Goal: Task Accomplishment & Management: Complete application form

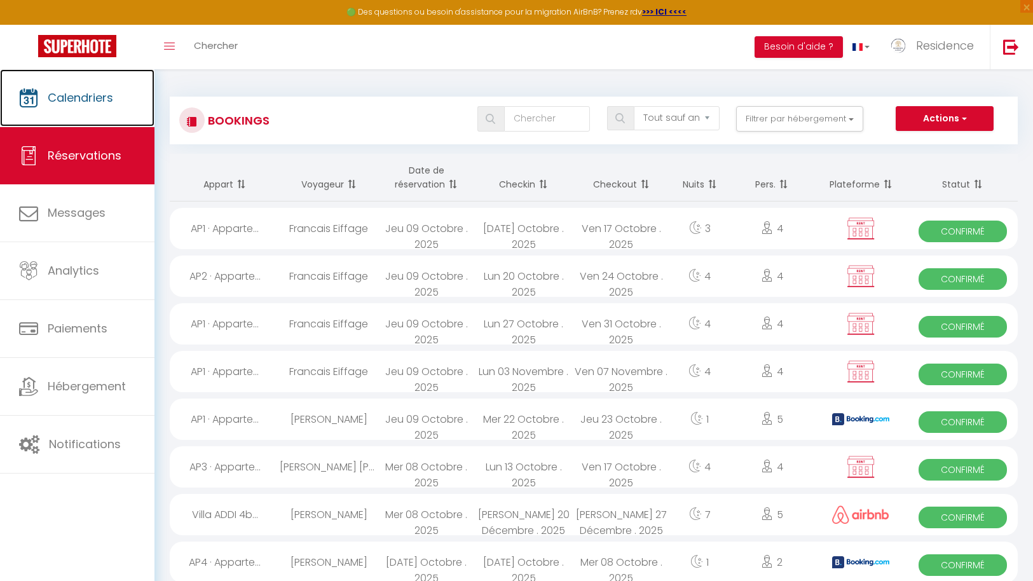
click at [85, 101] on span "Calendriers" at bounding box center [80, 98] width 65 height 16
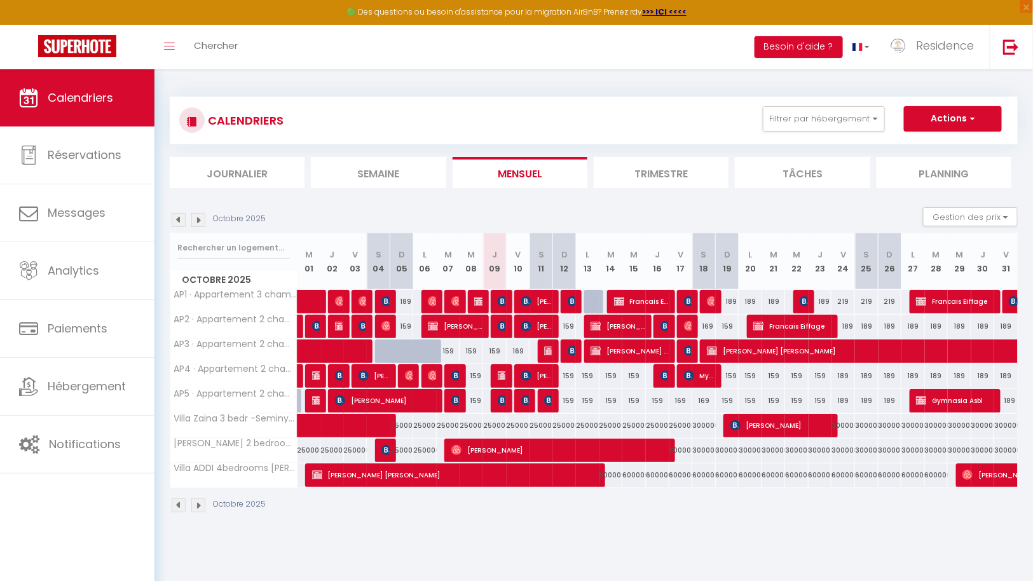
click at [681, 396] on div "169" at bounding box center [681, 401] width 24 height 24
type input "169"
type input "Ven 17 Octobre 2025"
type input "[PERSON_NAME] 18 Octobre 2025"
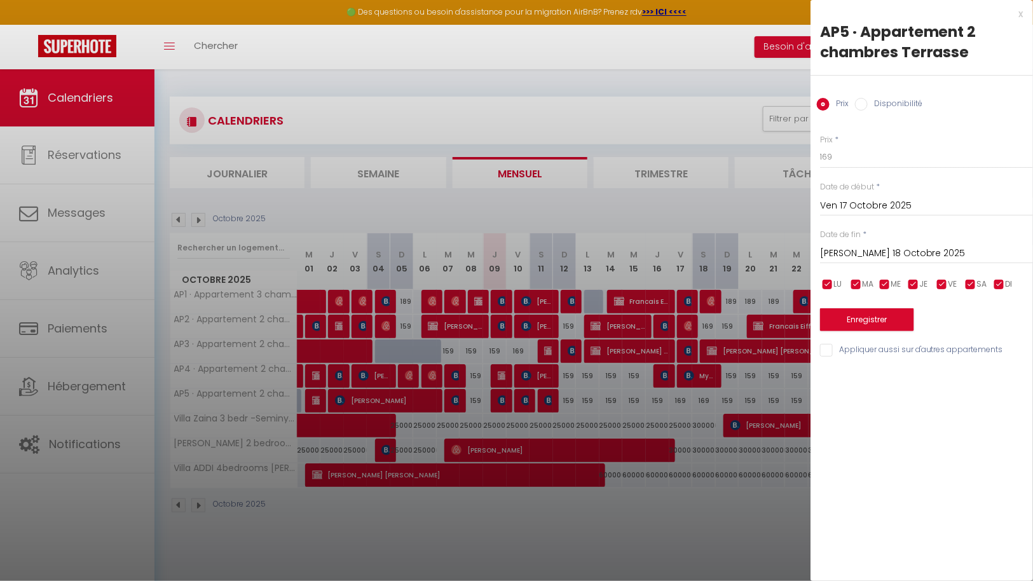
click at [719, 544] on div at bounding box center [516, 290] width 1033 height 581
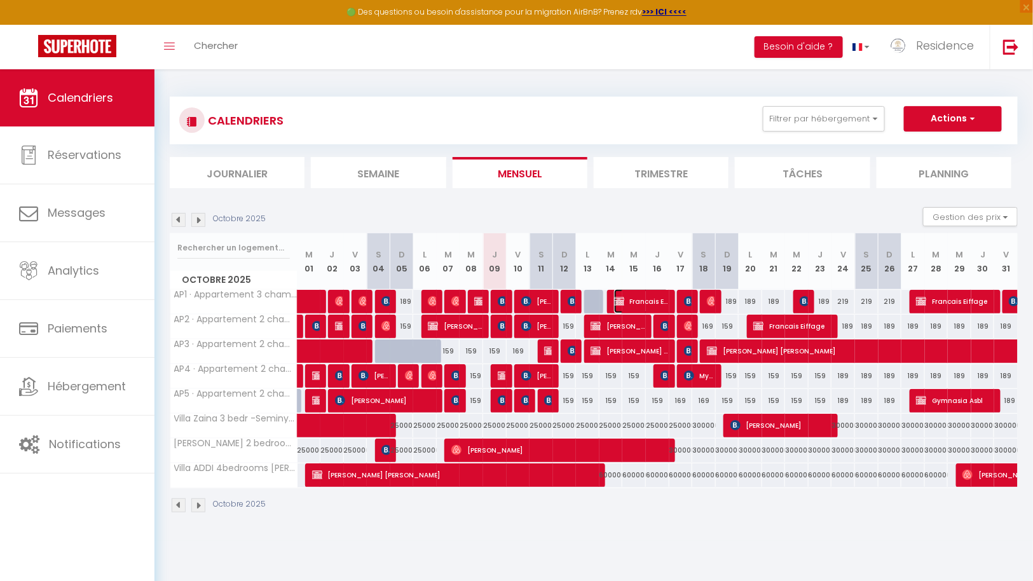
click at [643, 299] on span "Francais Eiffage" at bounding box center [641, 301] width 55 height 24
select select "OK"
select select "KO"
select select "0"
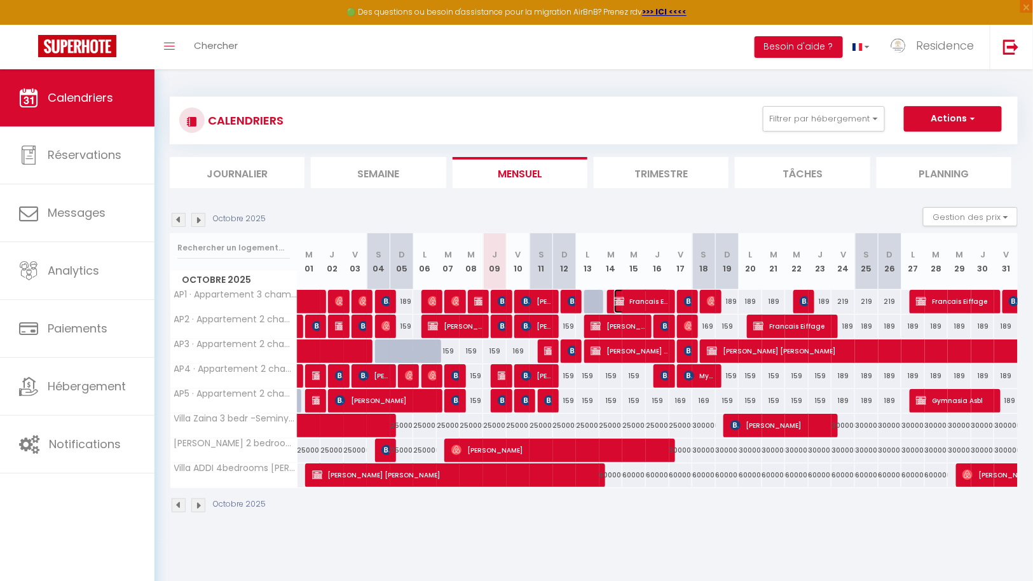
select select "1"
select select
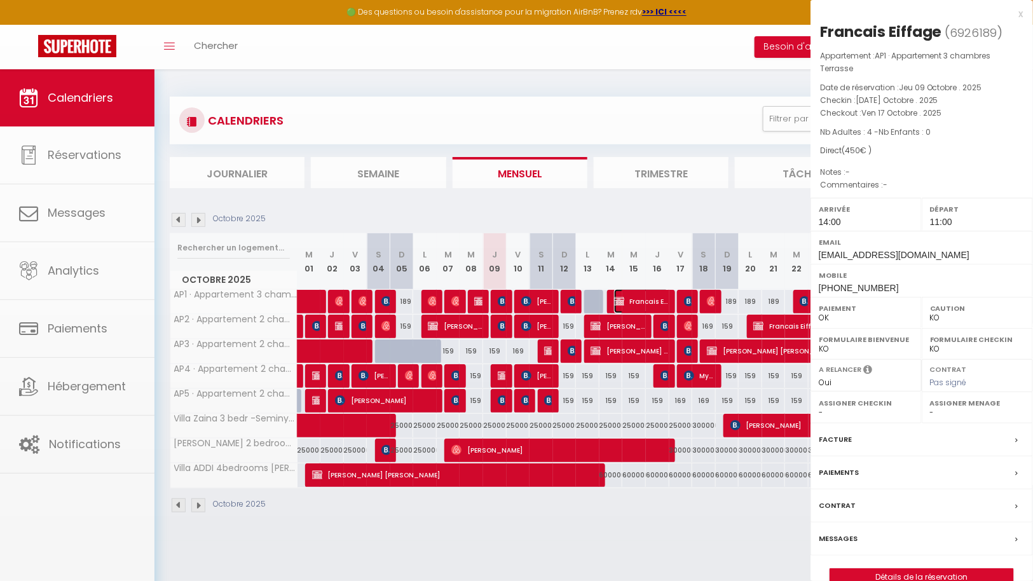
select select "43287"
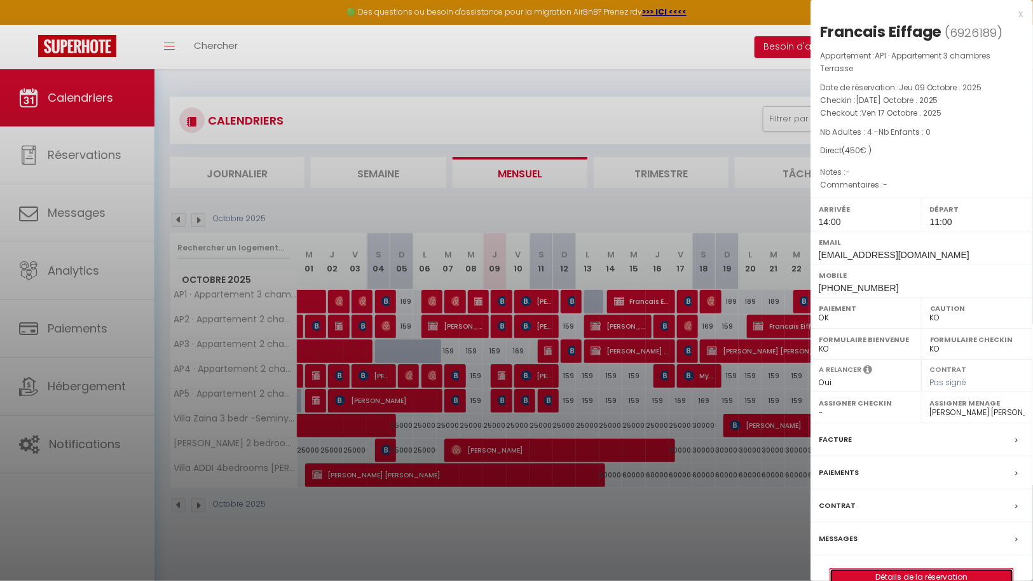
click at [925, 569] on link "Détails de la réservation" at bounding box center [921, 577] width 183 height 17
select select
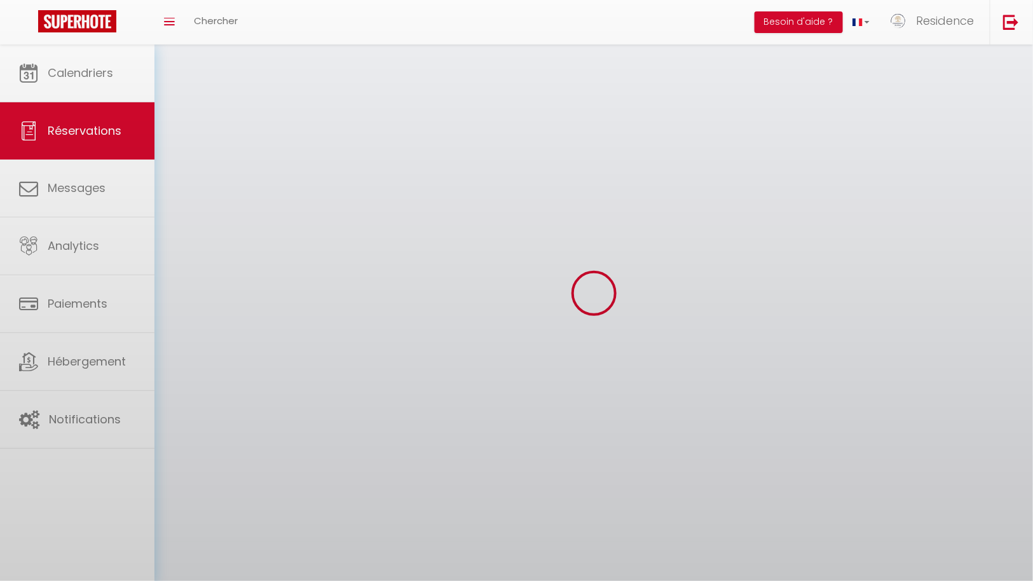
select select
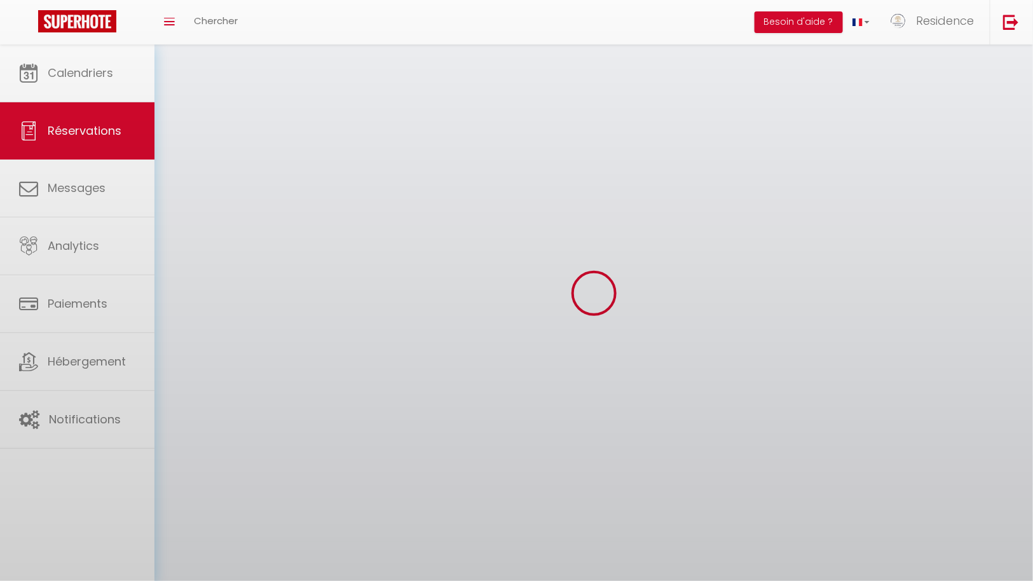
select select
checkbox input "false"
select select
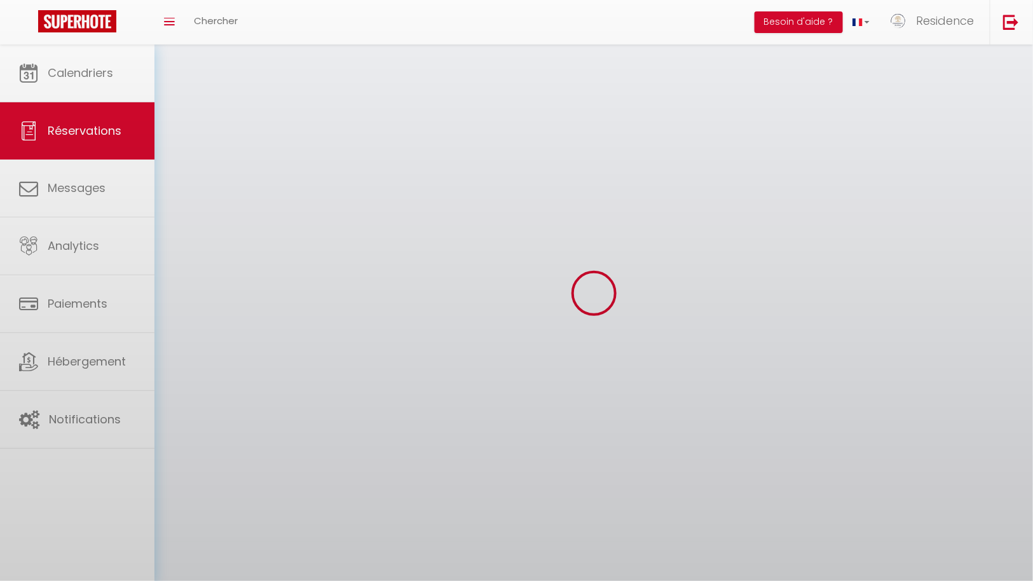
select select
checkbox input "false"
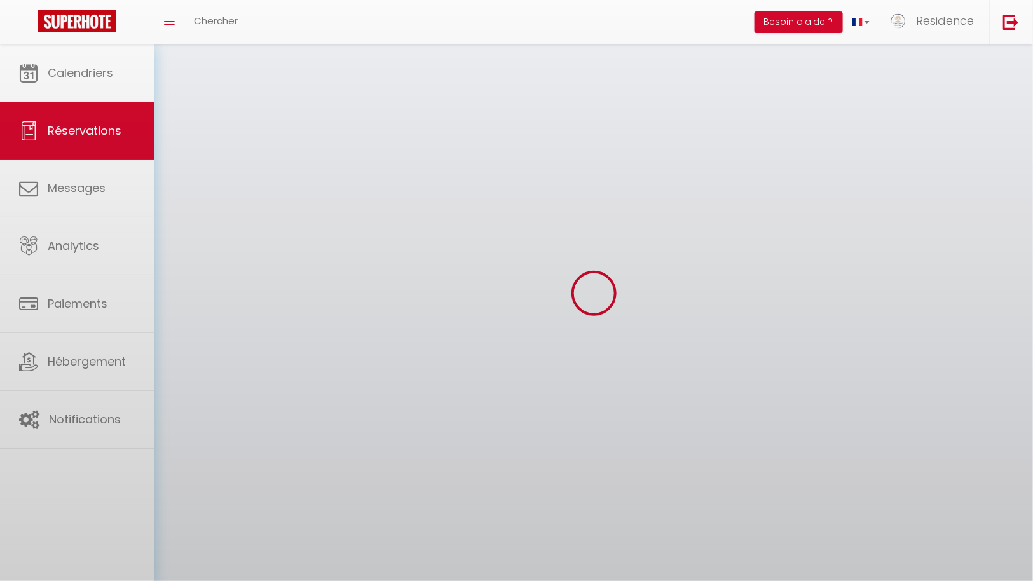
select select
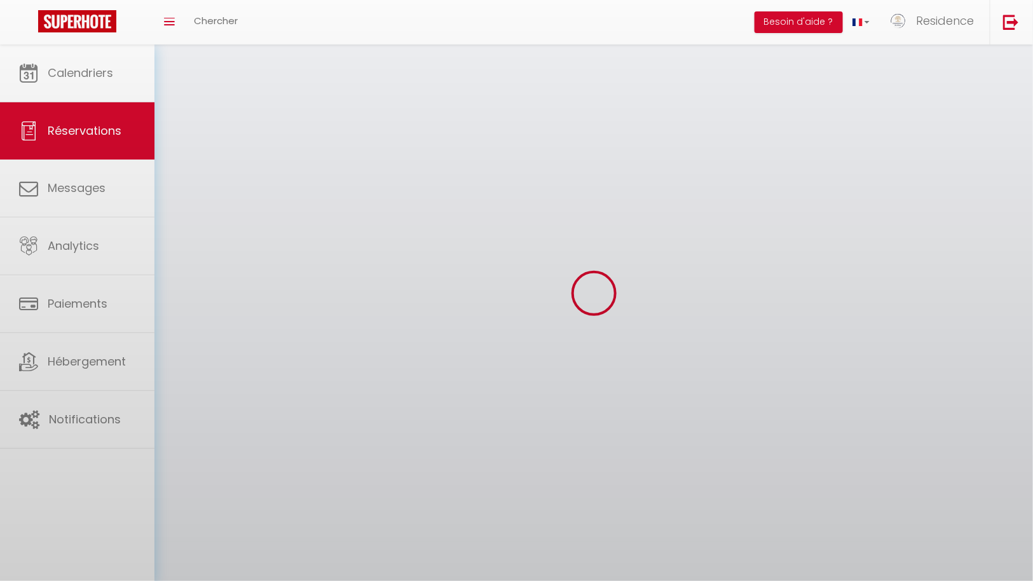
checkbox input "false"
select select
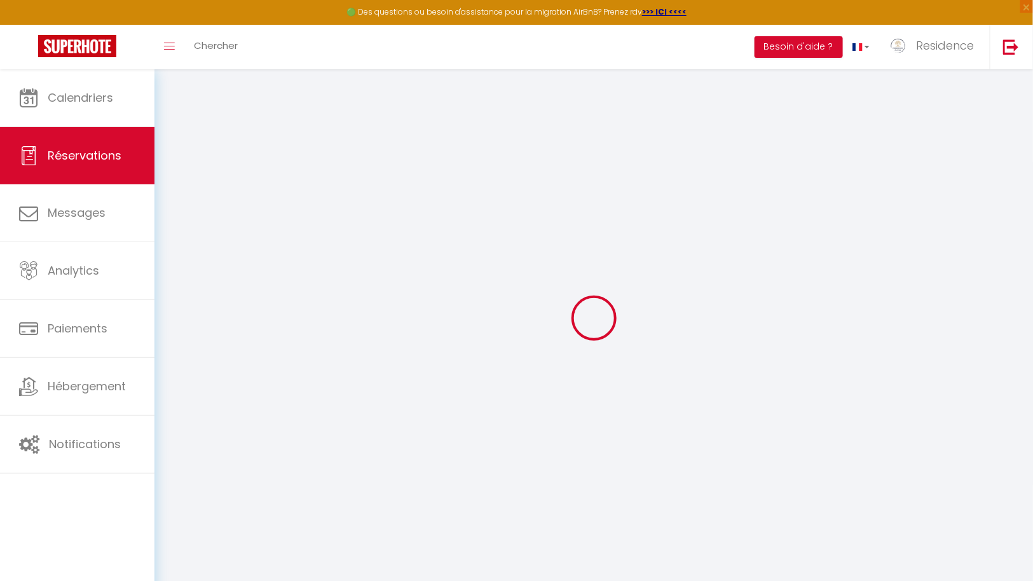
select select
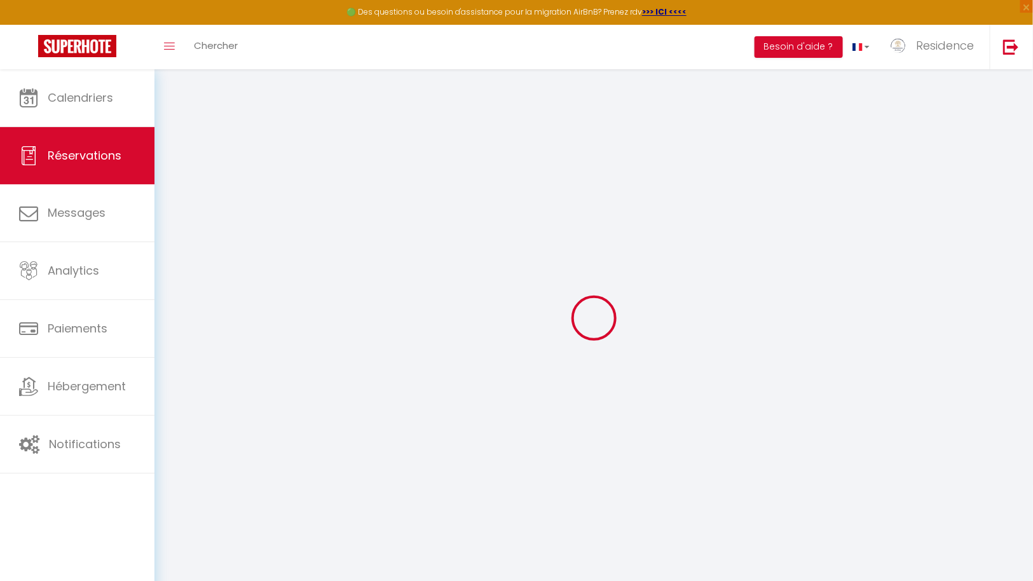
select select
checkbox input "false"
type input "Francais"
type input "Eiffage"
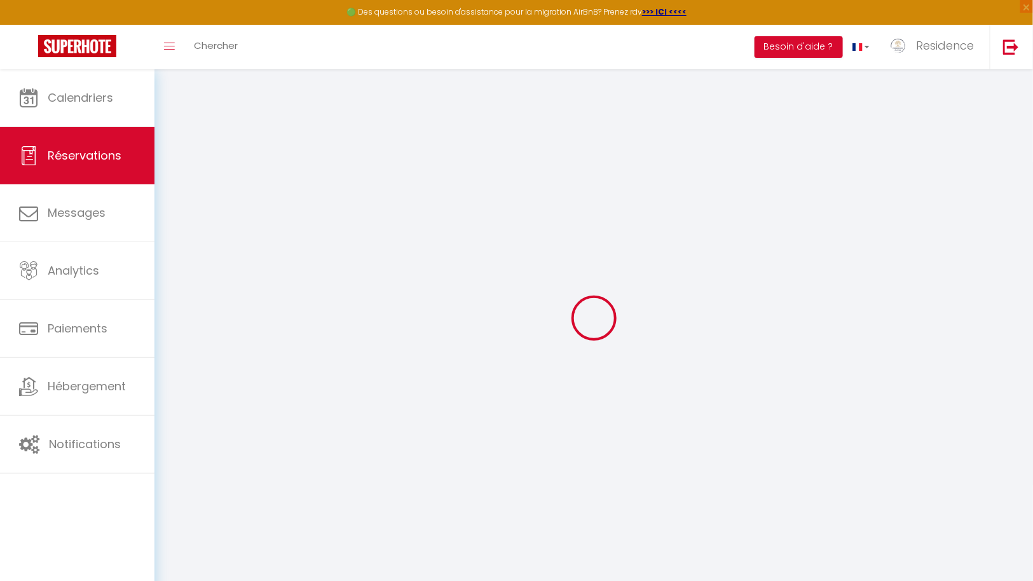
type input "[EMAIL_ADDRESS][DOMAIN_NAME]"
type input "[PHONE_NUMBER]"
select select "NL"
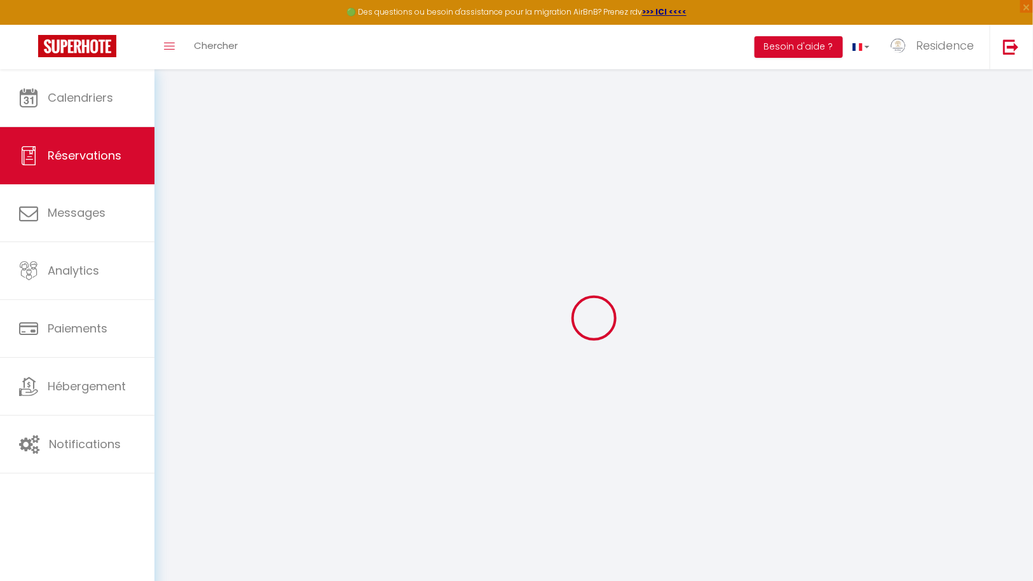
select select "64681"
select select "1"
type input "[DATE] Octobre 2025"
select select
type input "Ven 17 Octobre 2025"
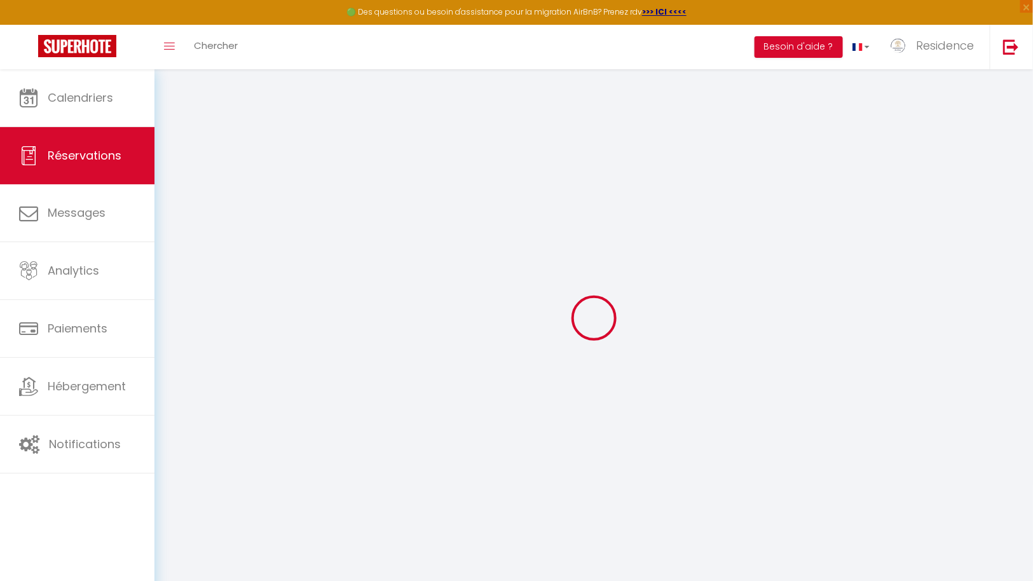
select select
type input "4"
select select "12"
select select
type input "450"
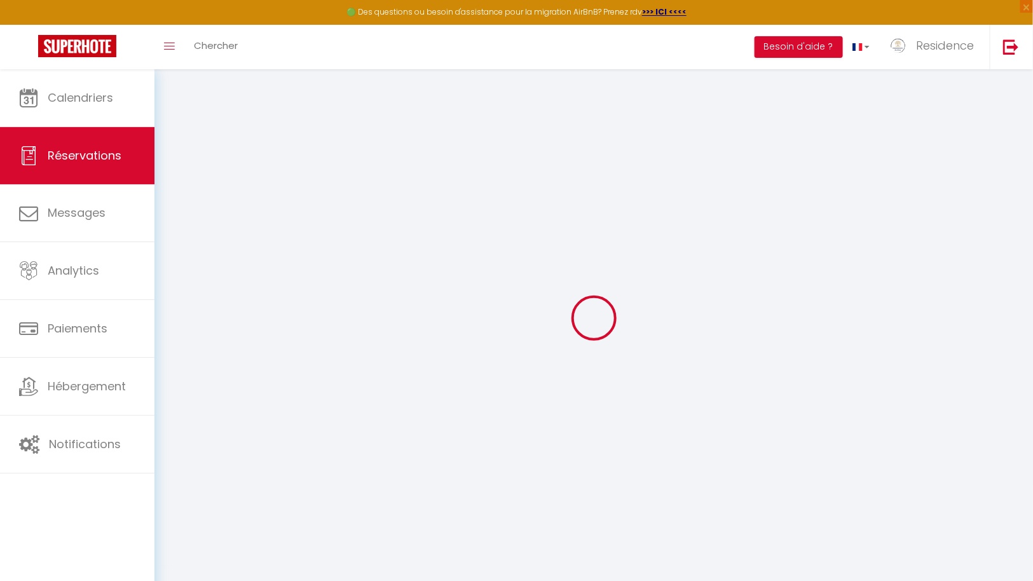
checkbox input "false"
type input "0"
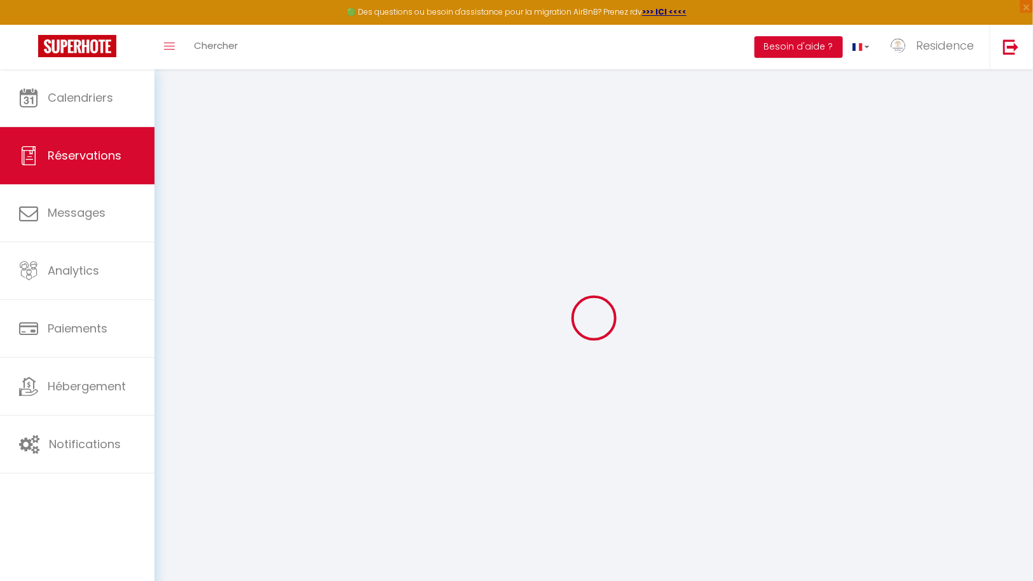
select select
select select "14"
checkbox input "false"
select select
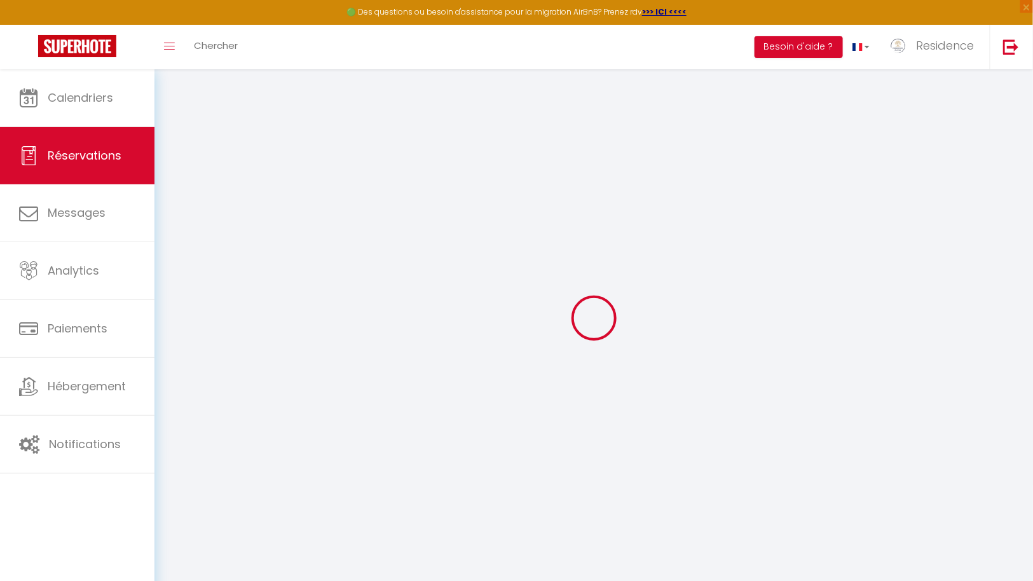
select select
checkbox input "false"
select select
checkbox input "false"
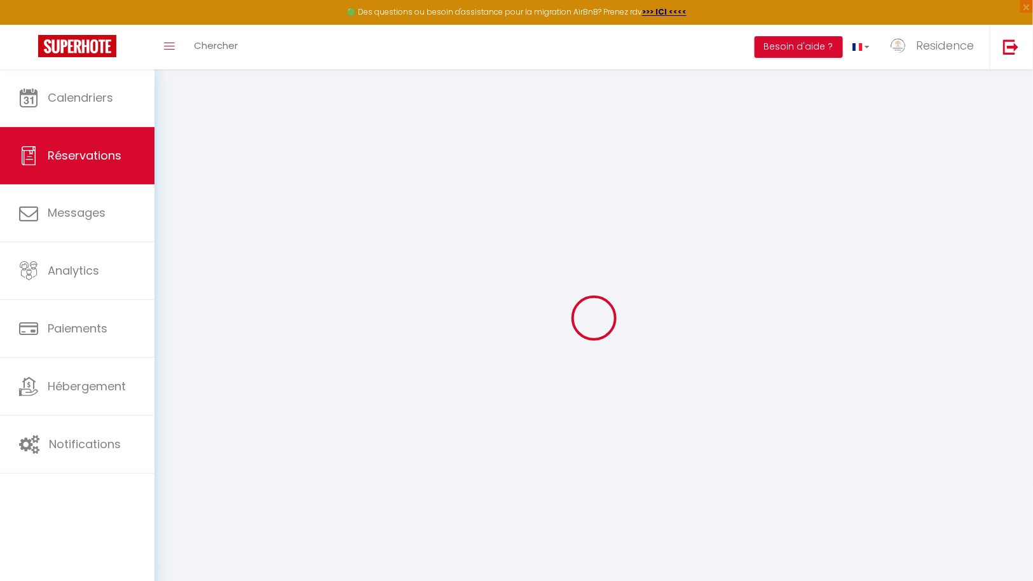
select select
checkbox input "false"
select select
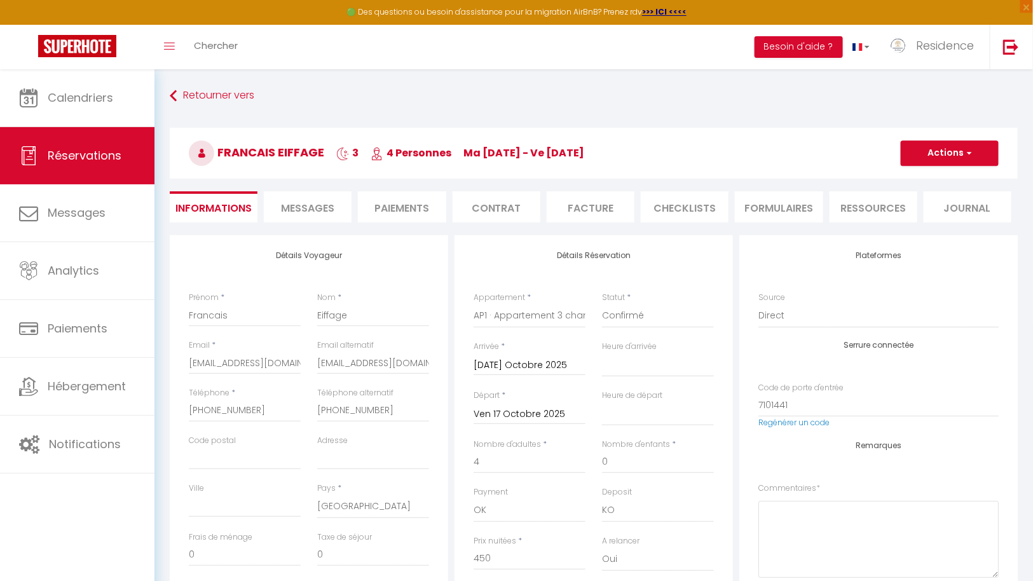
checkbox input "false"
select select "14:00"
select select "11:00"
click at [963, 151] on button "Actions" at bounding box center [950, 152] width 98 height 25
click at [936, 196] on link "Dupliquer" at bounding box center [937, 197] width 100 height 17
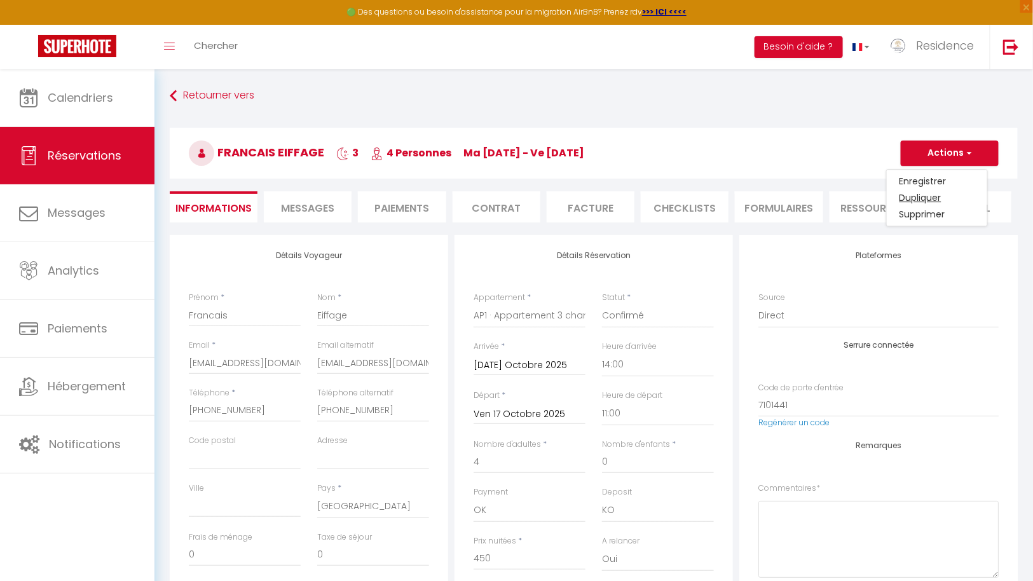
select select
checkbox input "false"
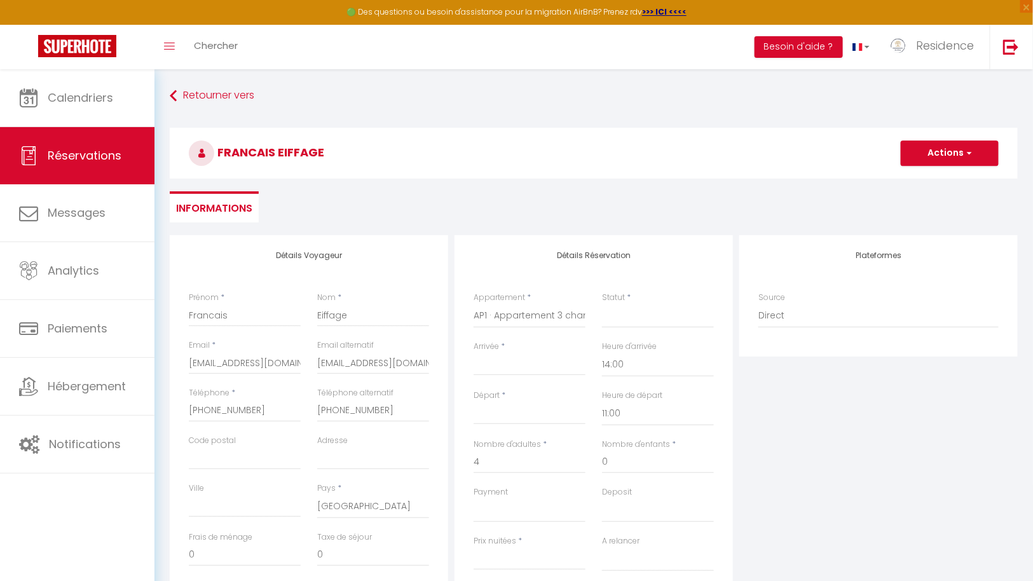
click at [526, 367] on input "Arrivée" at bounding box center [529, 365] width 112 height 17
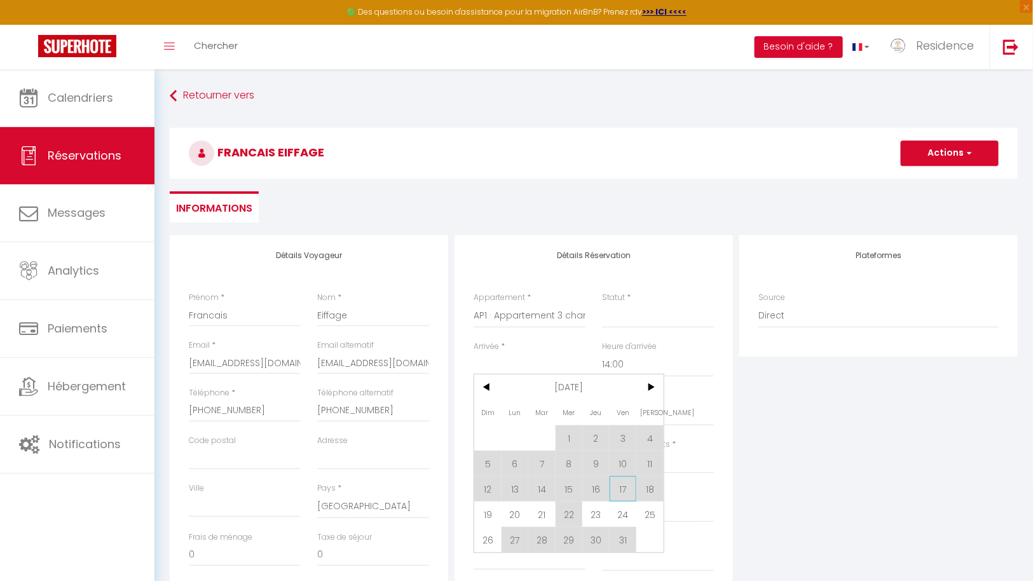
click at [624, 488] on span "17" at bounding box center [622, 488] width 27 height 25
select select
type input "Ven 17 Octobre 2025"
type input "[PERSON_NAME] 18 Octobre 2025"
select select
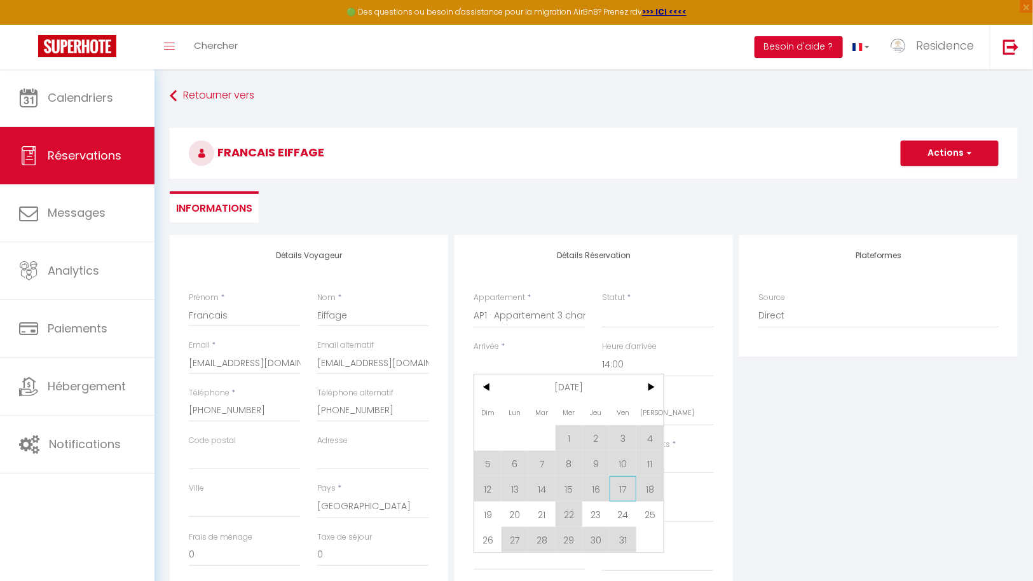
select select
checkbox input "false"
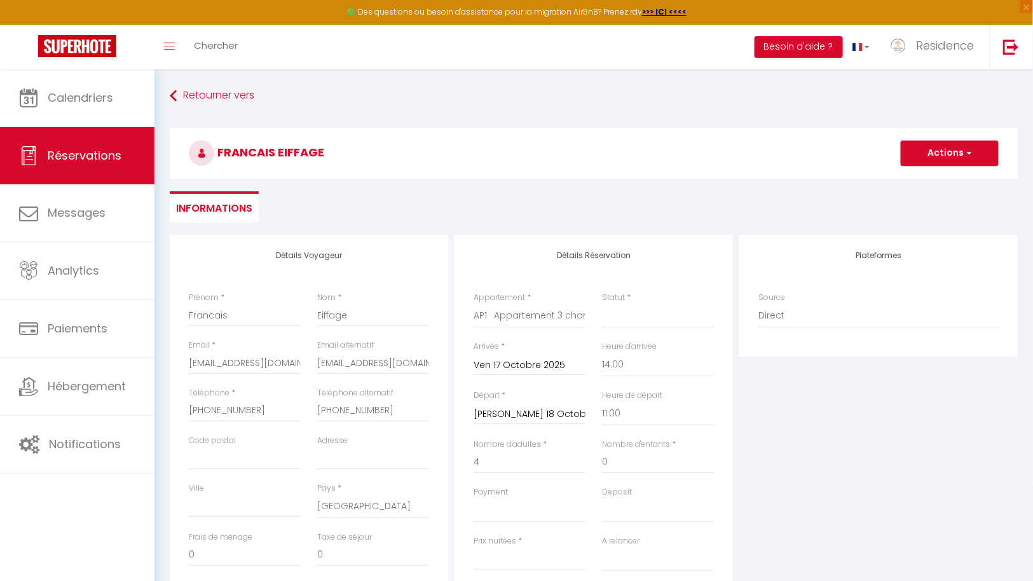
select select
type input "0"
select select
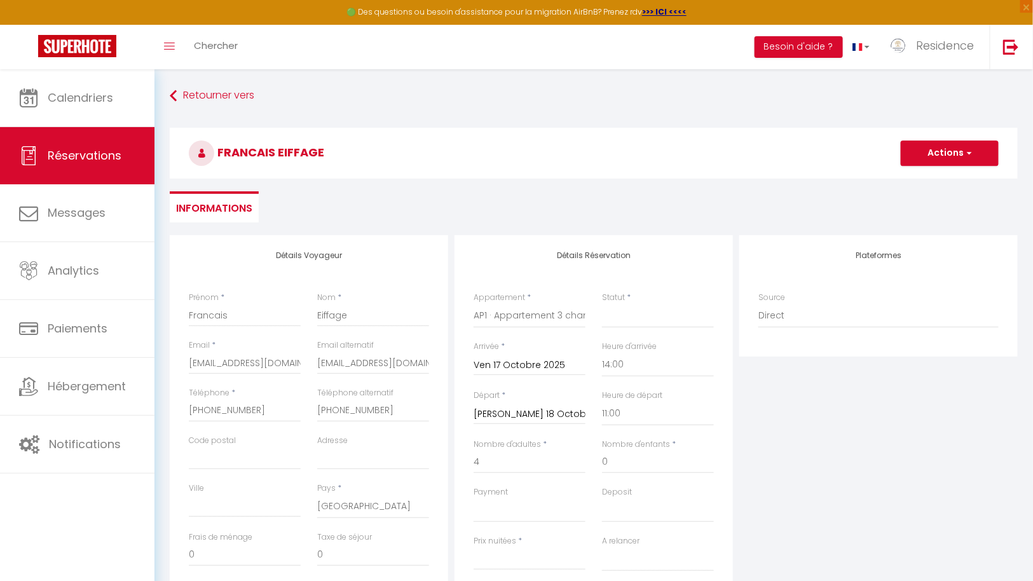
checkbox input "false"
click at [551, 410] on input "[PERSON_NAME] 18 Octobre 2025" at bounding box center [529, 414] width 112 height 17
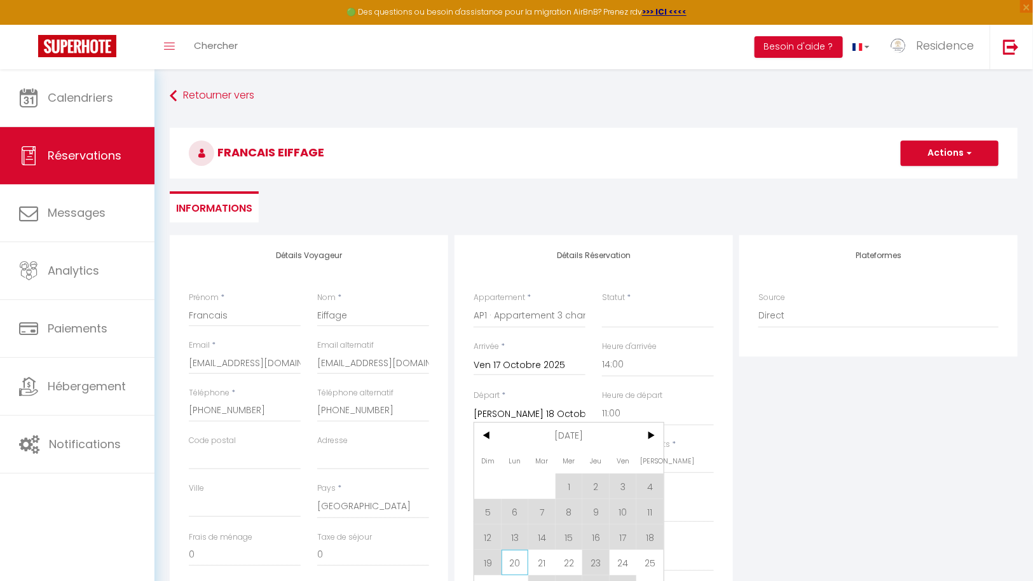
click at [522, 566] on span "20" at bounding box center [514, 562] width 27 height 25
select select
type input "Lun 20 Octobre 2025"
select select
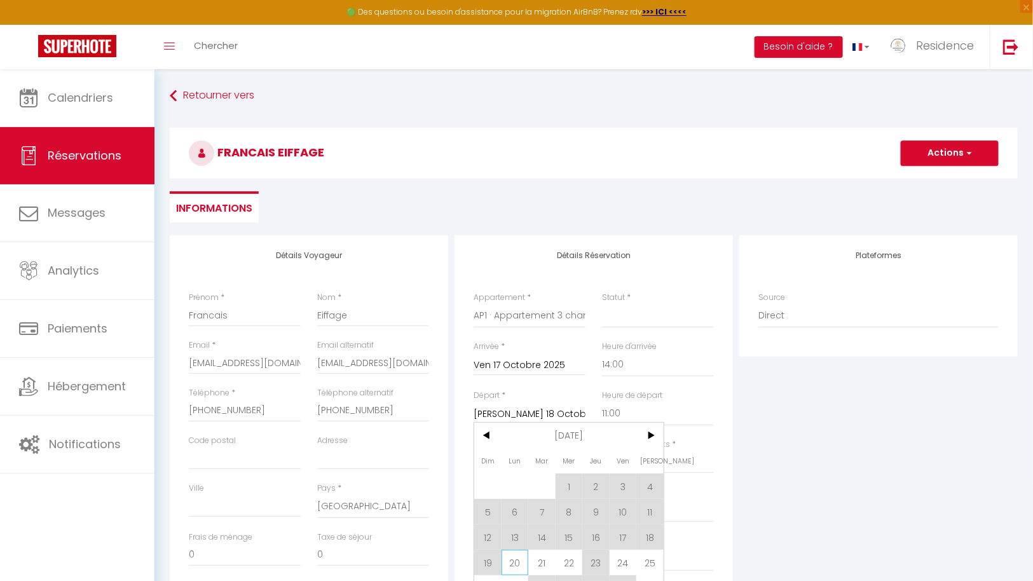
select select
checkbox input "false"
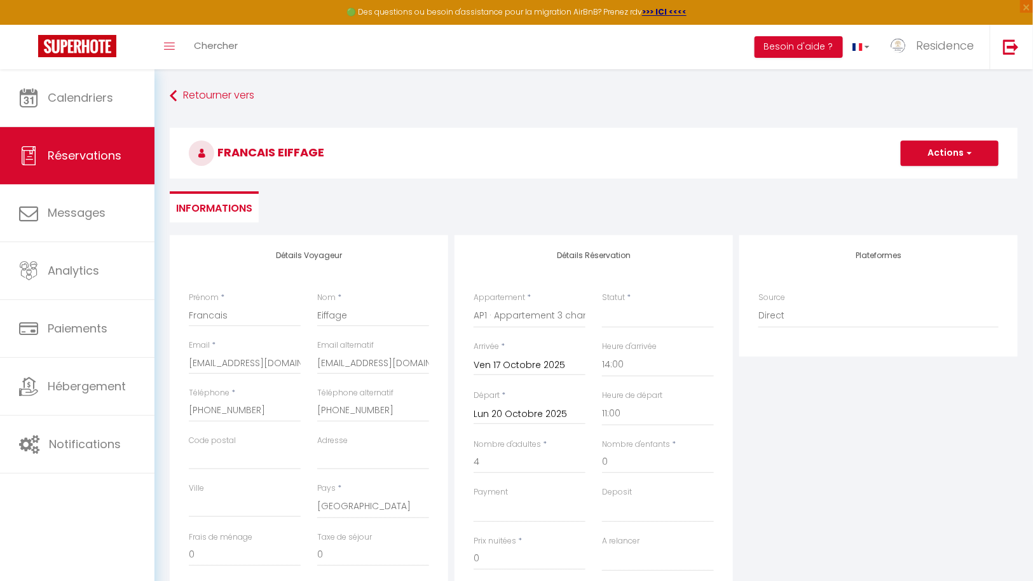
select select
checkbox input "false"
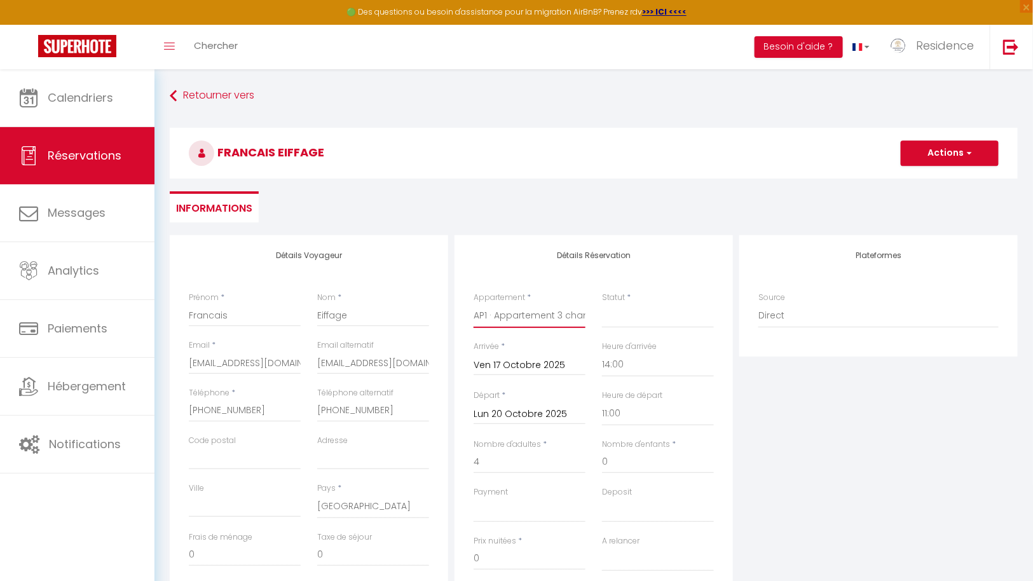
click at [558, 312] on select "Villa ADDI 4bedrooms [PERSON_NAME] AP1 · Appartement 3 chambres Terrasse AP2 · …" at bounding box center [529, 316] width 112 height 24
select select "64685"
click at [473, 304] on select "Villa ADDI 4bedrooms [PERSON_NAME] AP1 · Appartement 3 chambres Terrasse AP2 · …" at bounding box center [529, 316] width 112 height 24
select select
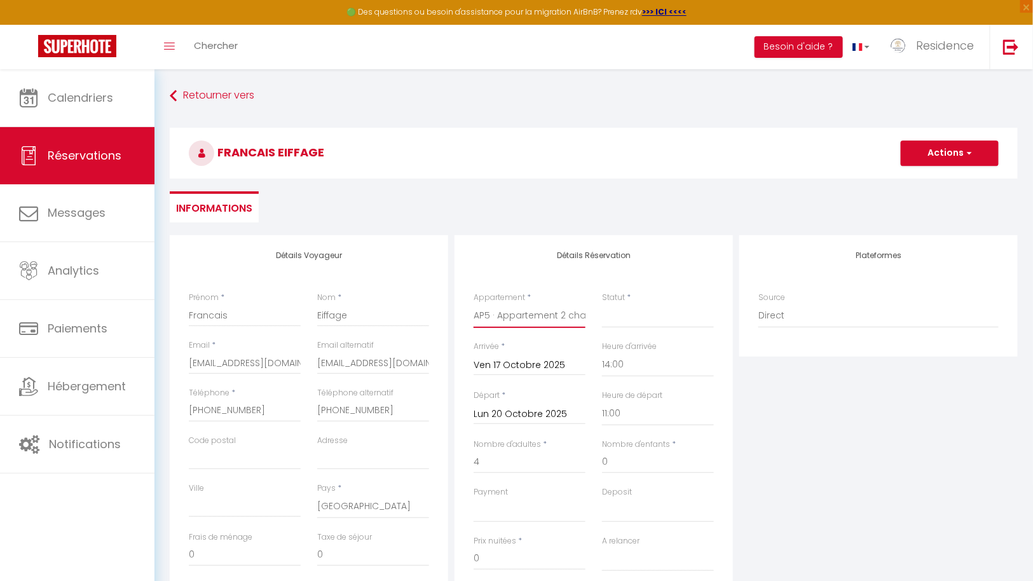
select select
checkbox input "false"
select select
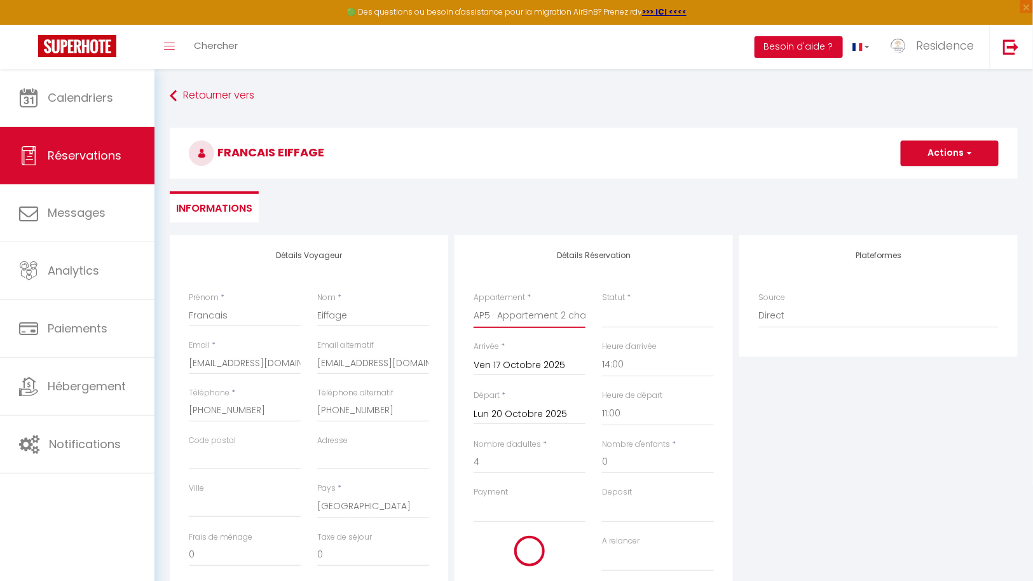
select select
checkbox input "false"
select select
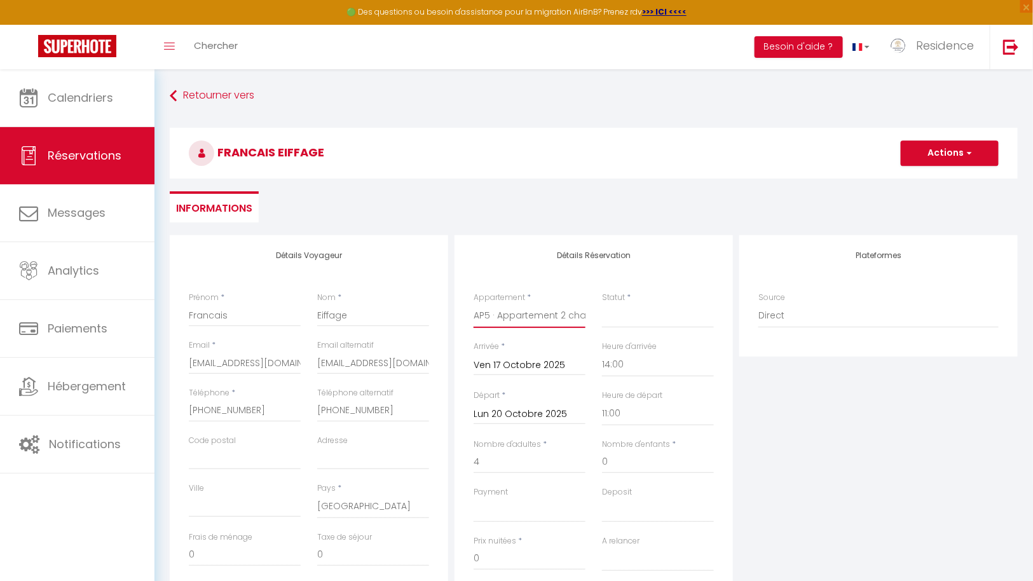
select select
type input "497"
select select
checkbox input "false"
click at [673, 311] on select "Confirmé Non Confirmé [PERSON_NAME] par le voyageur No Show Request" at bounding box center [658, 316] width 112 height 24
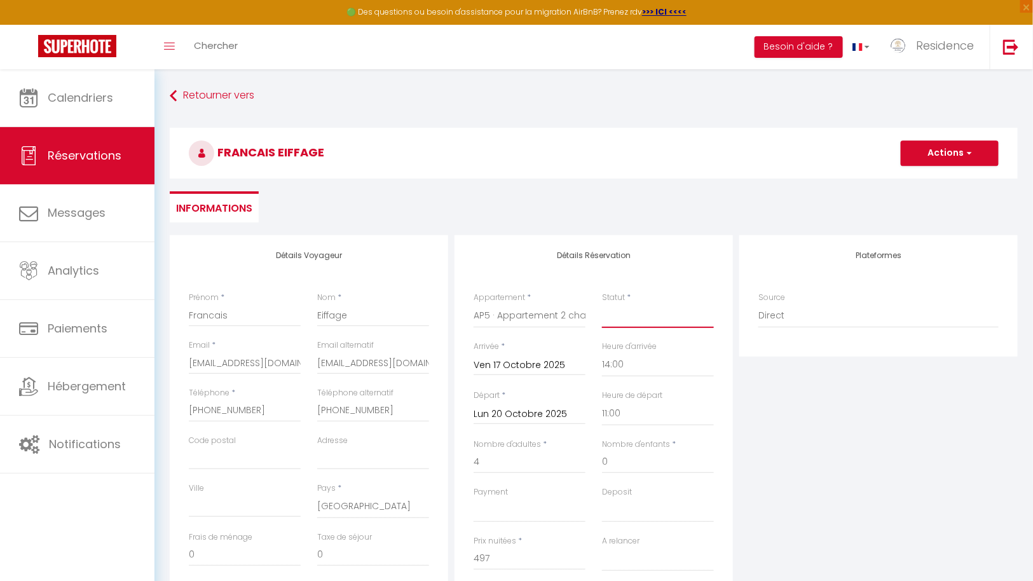
select select "1"
click at [602, 304] on select "Confirmé Non Confirmé [PERSON_NAME] par le voyageur No Show Request" at bounding box center [658, 316] width 112 height 24
select select
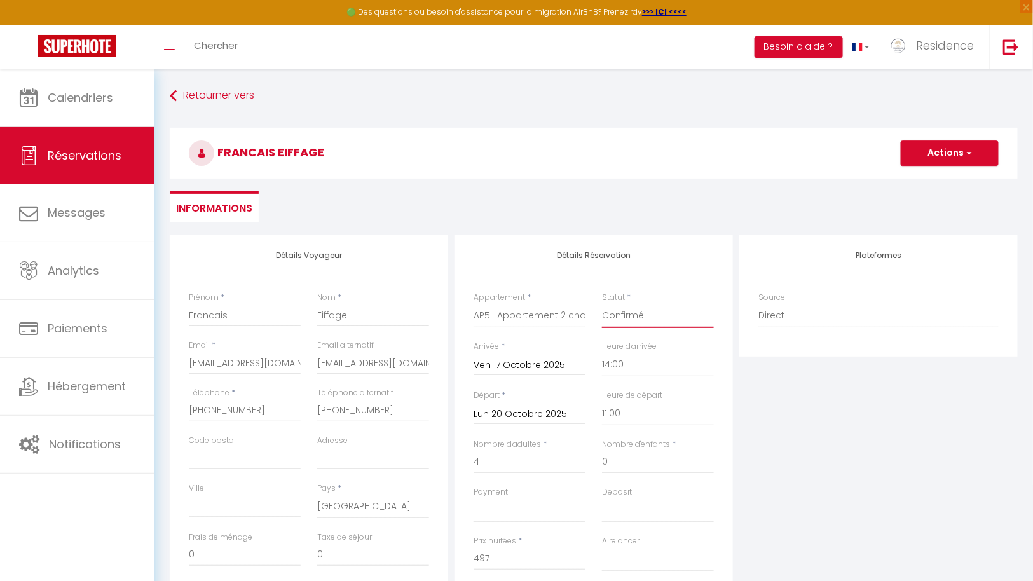
checkbox input "false"
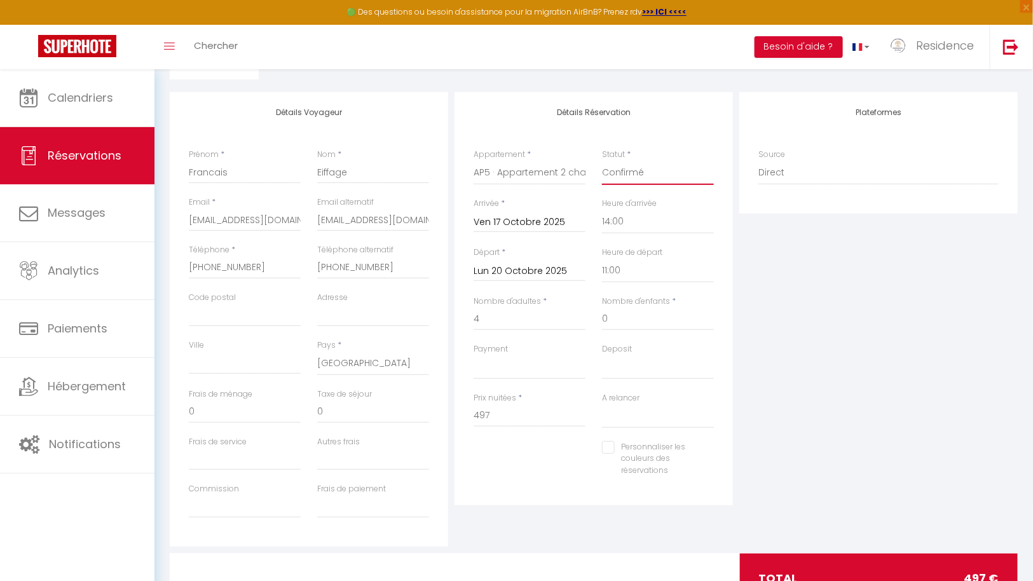
scroll to position [116, 0]
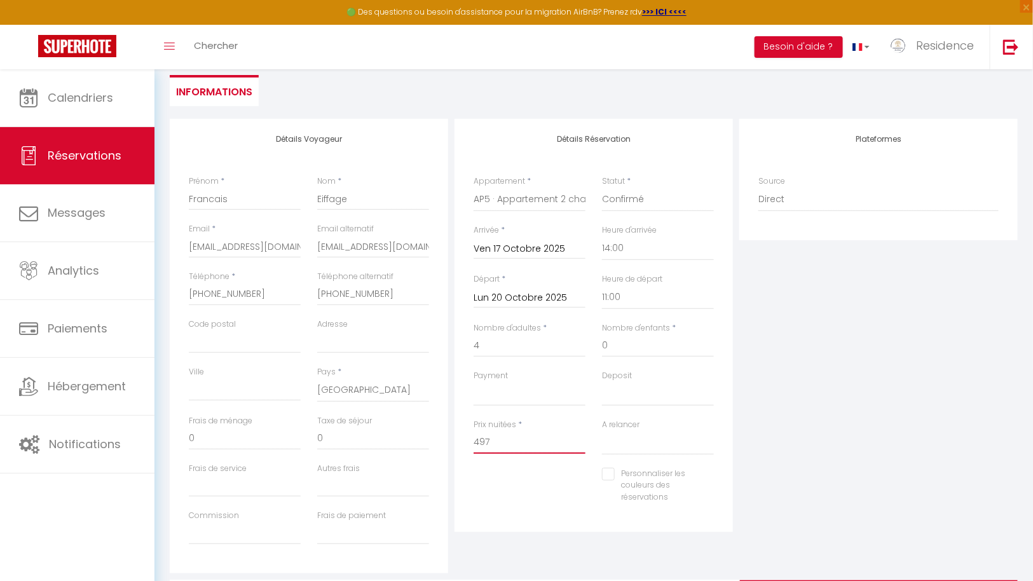
drag, startPoint x: 494, startPoint y: 441, endPoint x: 472, endPoint y: 442, distance: 22.3
click at [472, 442] on div "Prix nuitées * 497" at bounding box center [529, 443] width 128 height 49
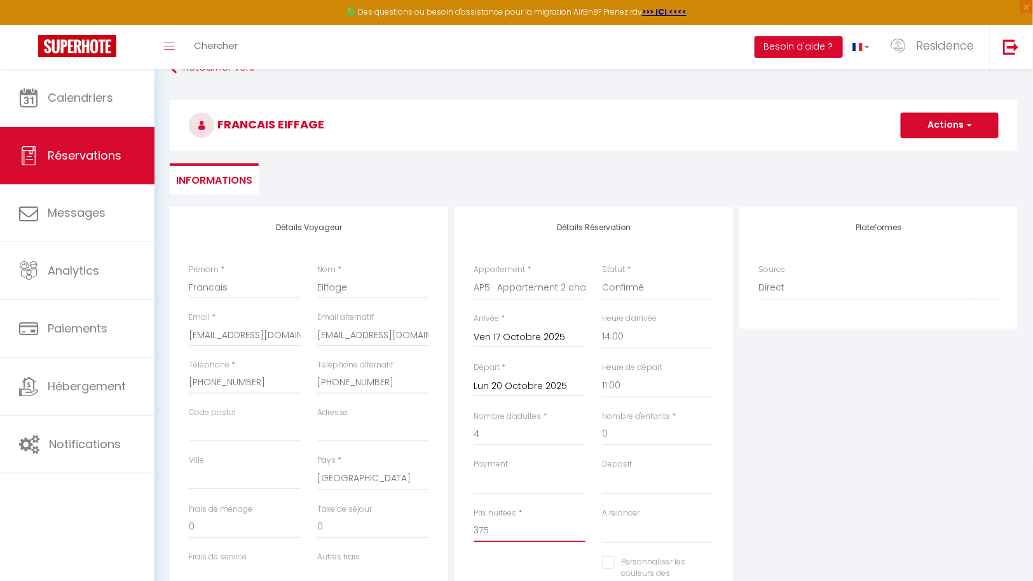
scroll to position [58, 0]
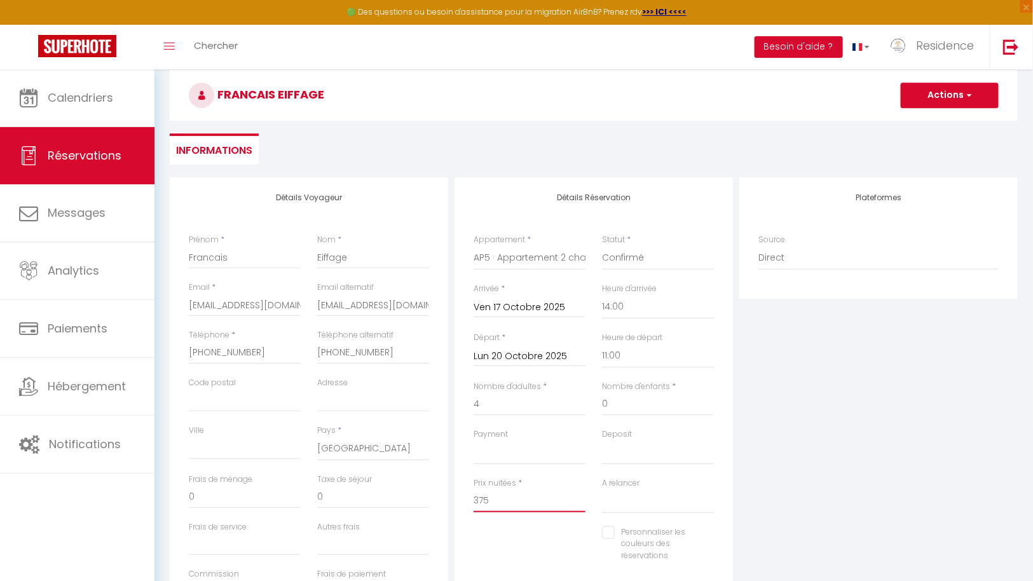
type input "375"
click at [961, 95] on button "Actions" at bounding box center [950, 95] width 98 height 25
click at [934, 118] on link "Enregistrer" at bounding box center [937, 123] width 100 height 17
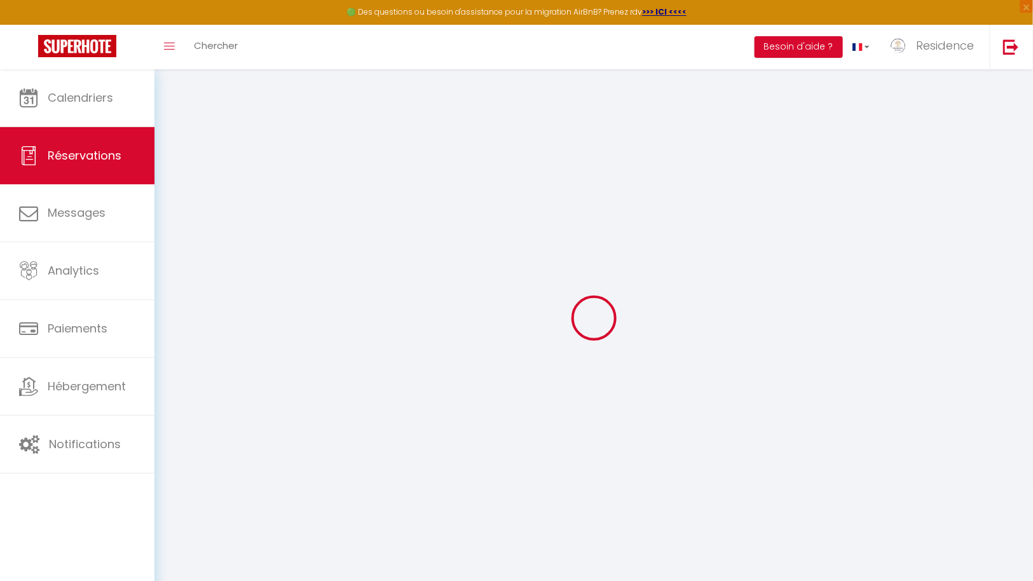
select select "not_cancelled"
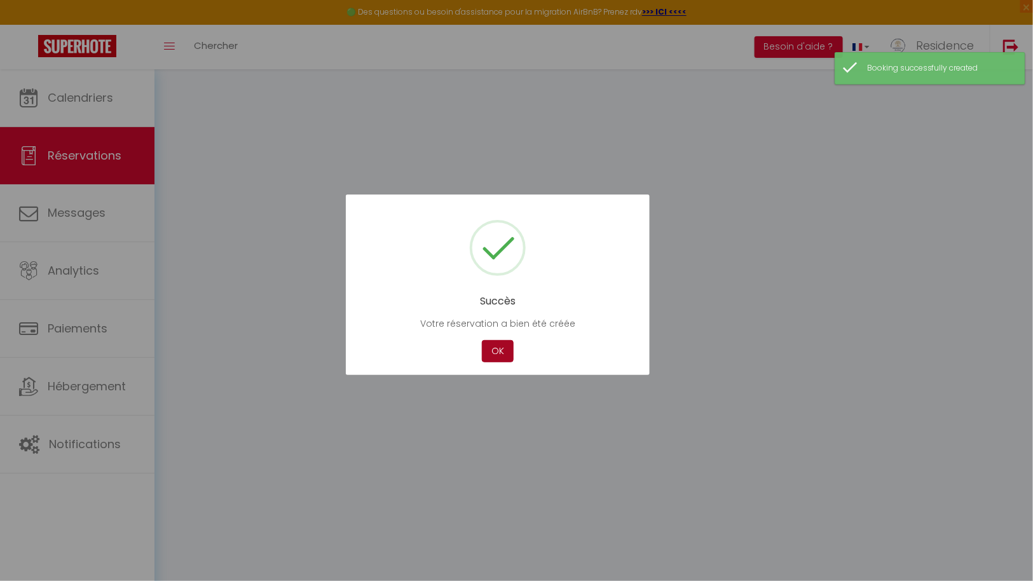
click at [507, 351] on button "OK" at bounding box center [498, 351] width 32 height 22
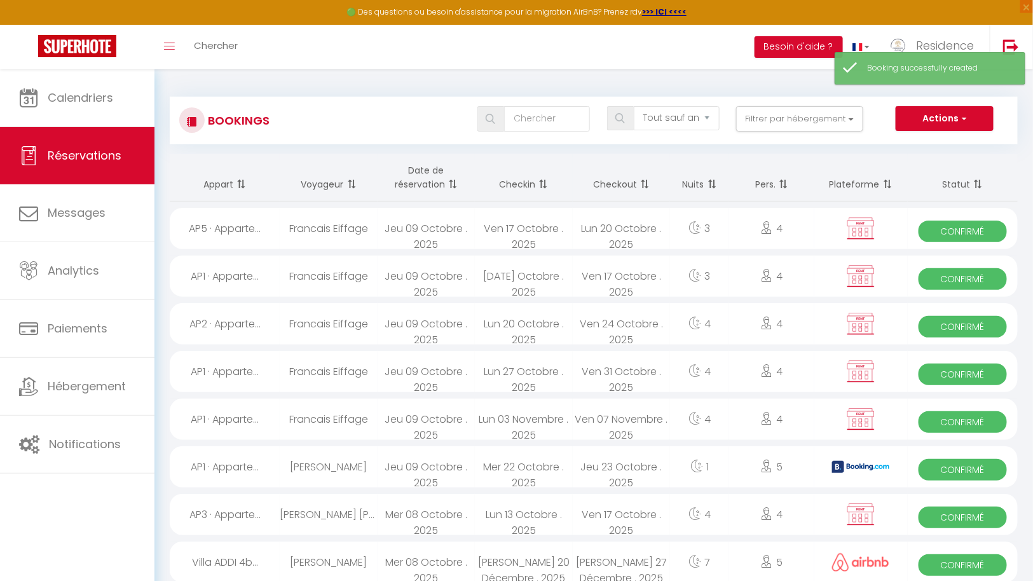
click at [330, 228] on div "Francais Eiffage" at bounding box center [328, 228] width 97 height 41
select select "OK"
select select "KO"
select select "0"
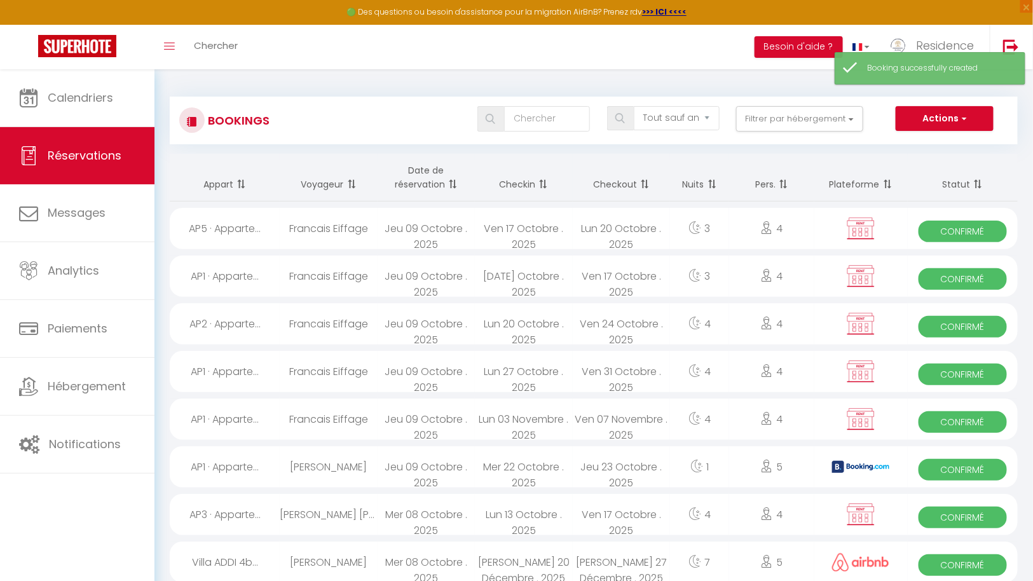
select select "1"
select select
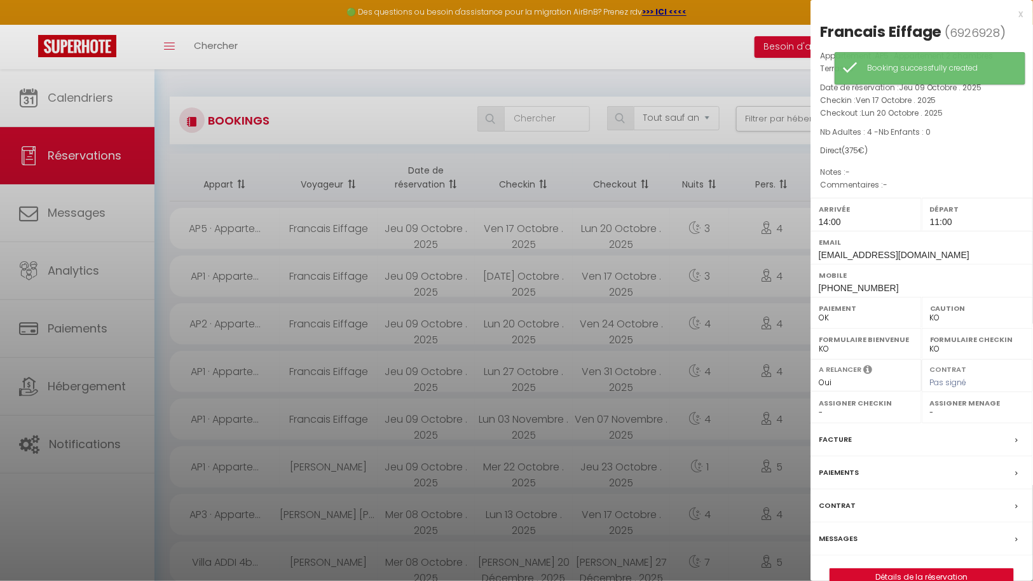
select select "43287"
